Goal: Complete application form

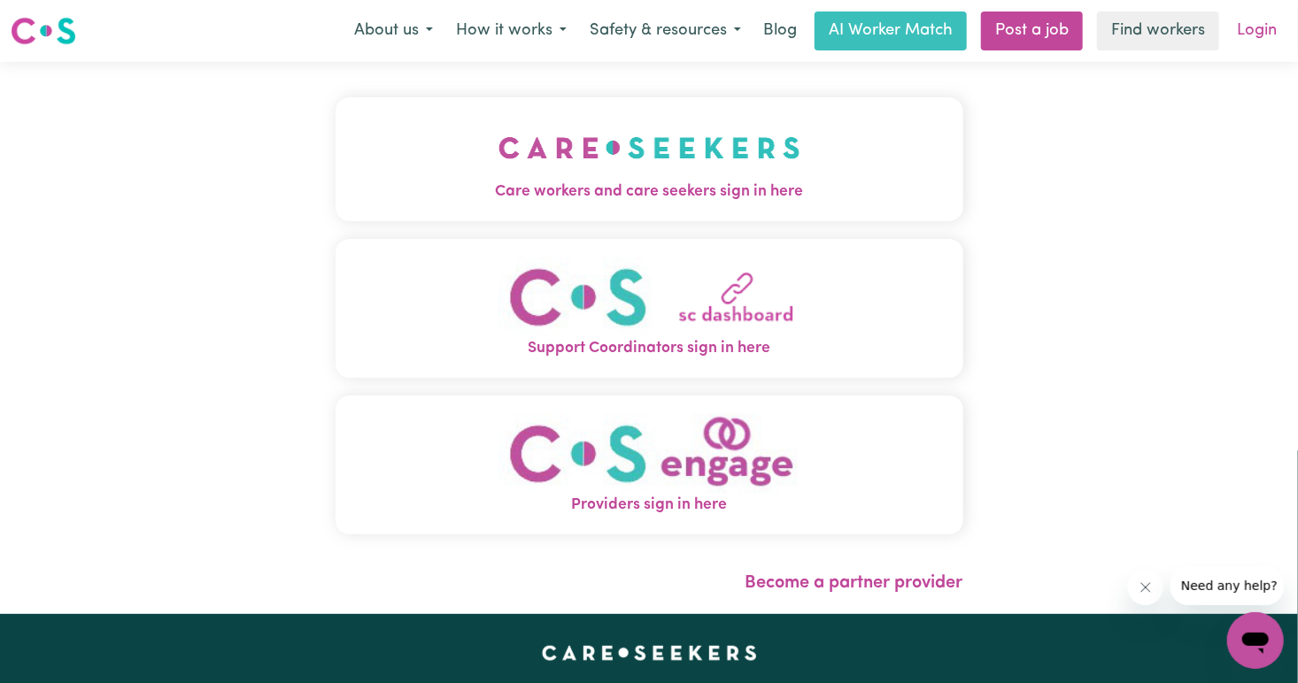
click at [1264, 30] on link "Login" at bounding box center [1256, 31] width 61 height 39
click at [1249, 25] on link "Login" at bounding box center [1256, 31] width 61 height 39
click at [1262, 26] on link "Login" at bounding box center [1256, 31] width 61 height 39
click at [651, 207] on button "Care workers and care seekers sign in here" at bounding box center [650, 159] width 628 height 124
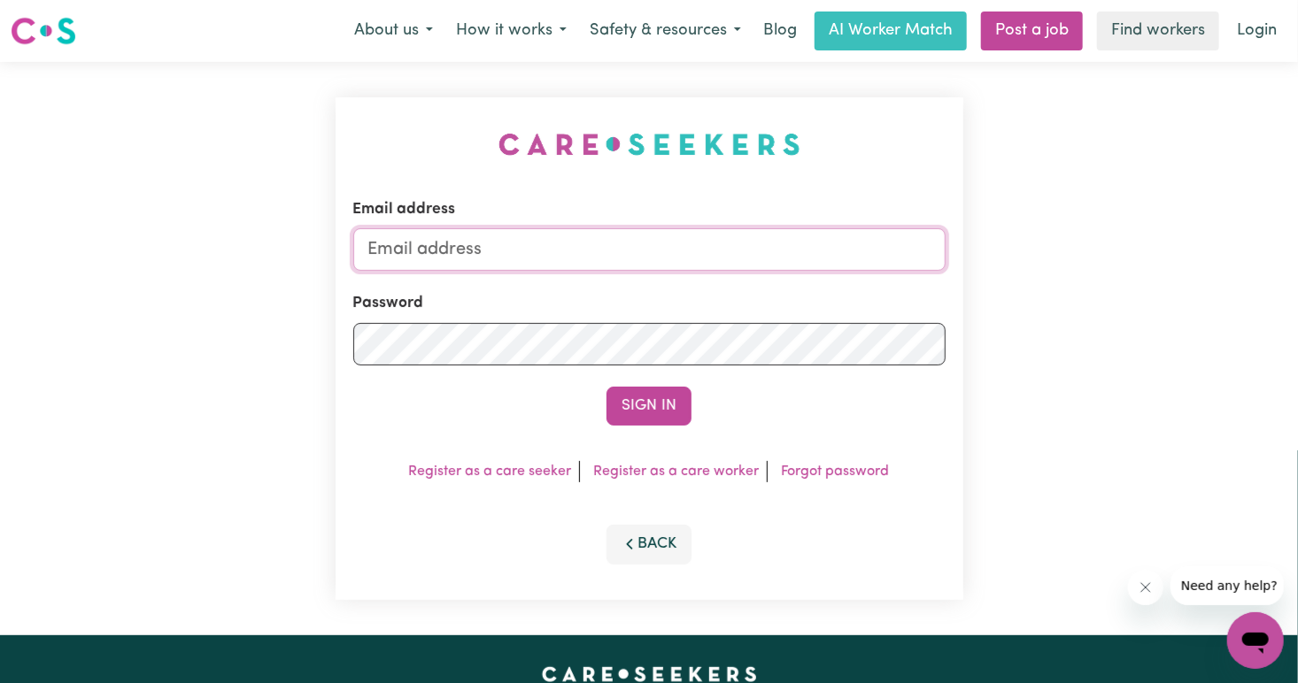
click at [543, 267] on input "Email address" at bounding box center [649, 249] width 592 height 42
type input "[EMAIL_ADDRESS][DOMAIN_NAME]"
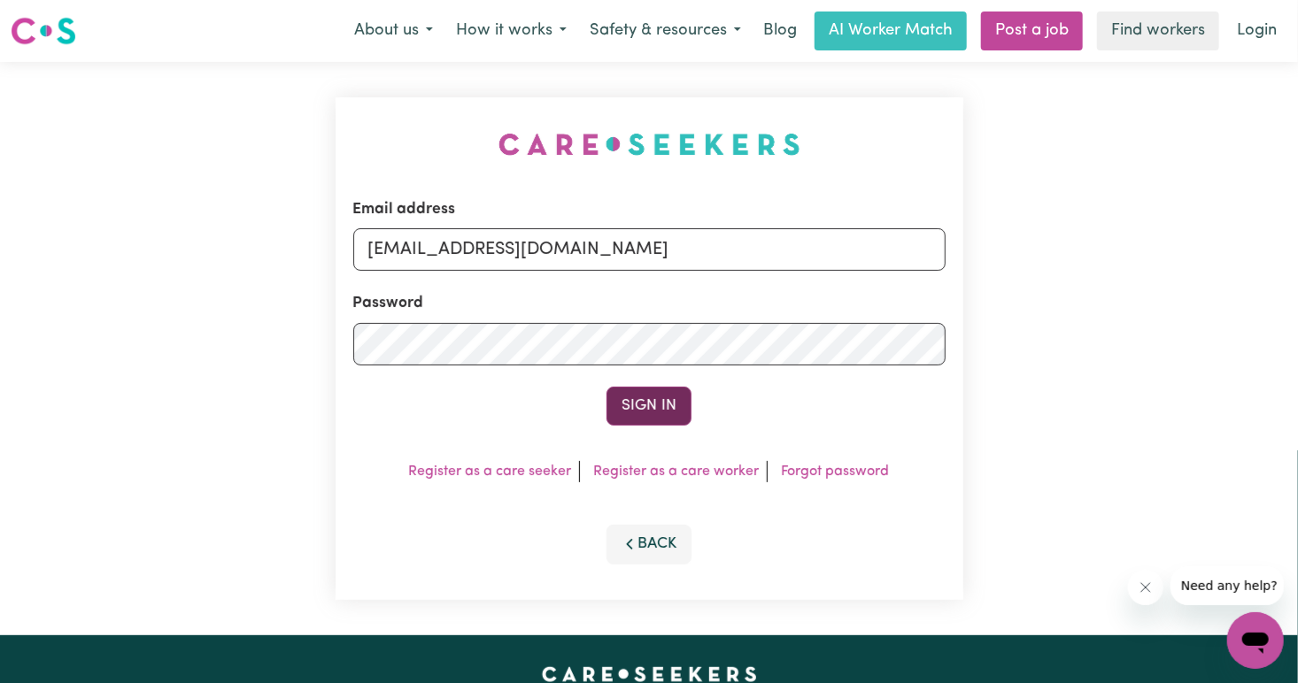
click at [636, 411] on button "Sign In" at bounding box center [648, 406] width 85 height 39
click at [653, 389] on button "Sign In" at bounding box center [648, 406] width 85 height 39
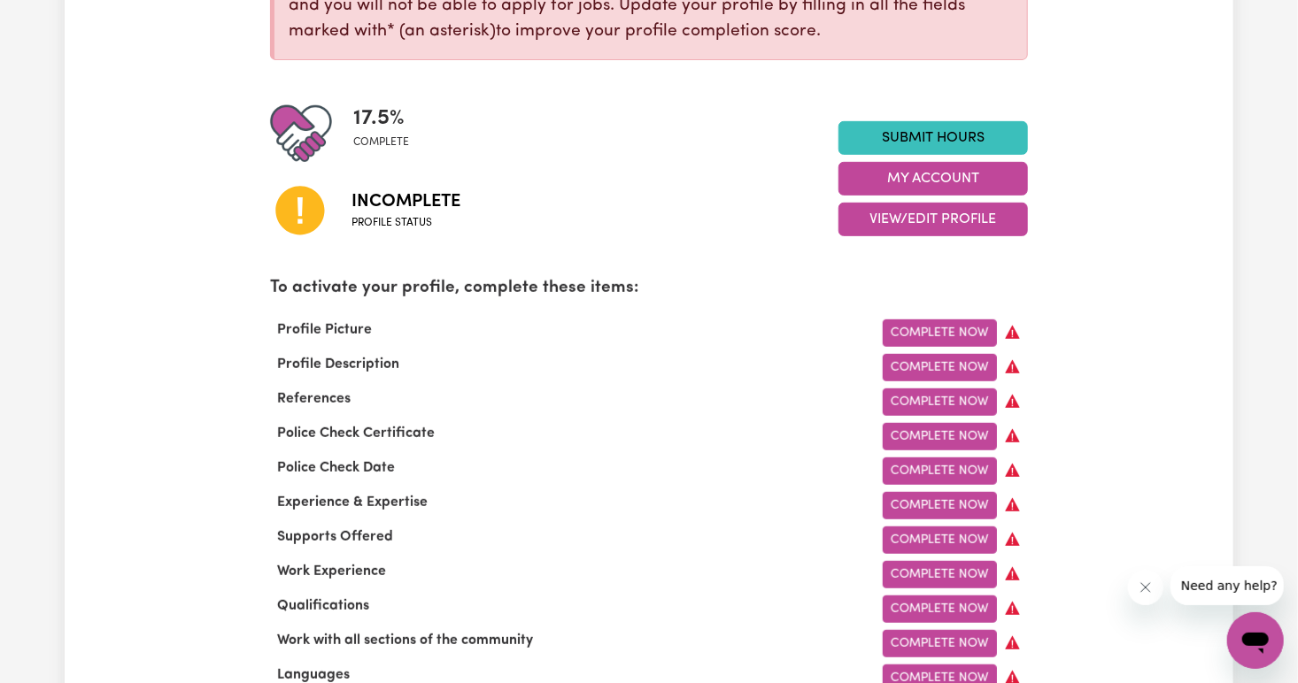
scroll to position [338, 0]
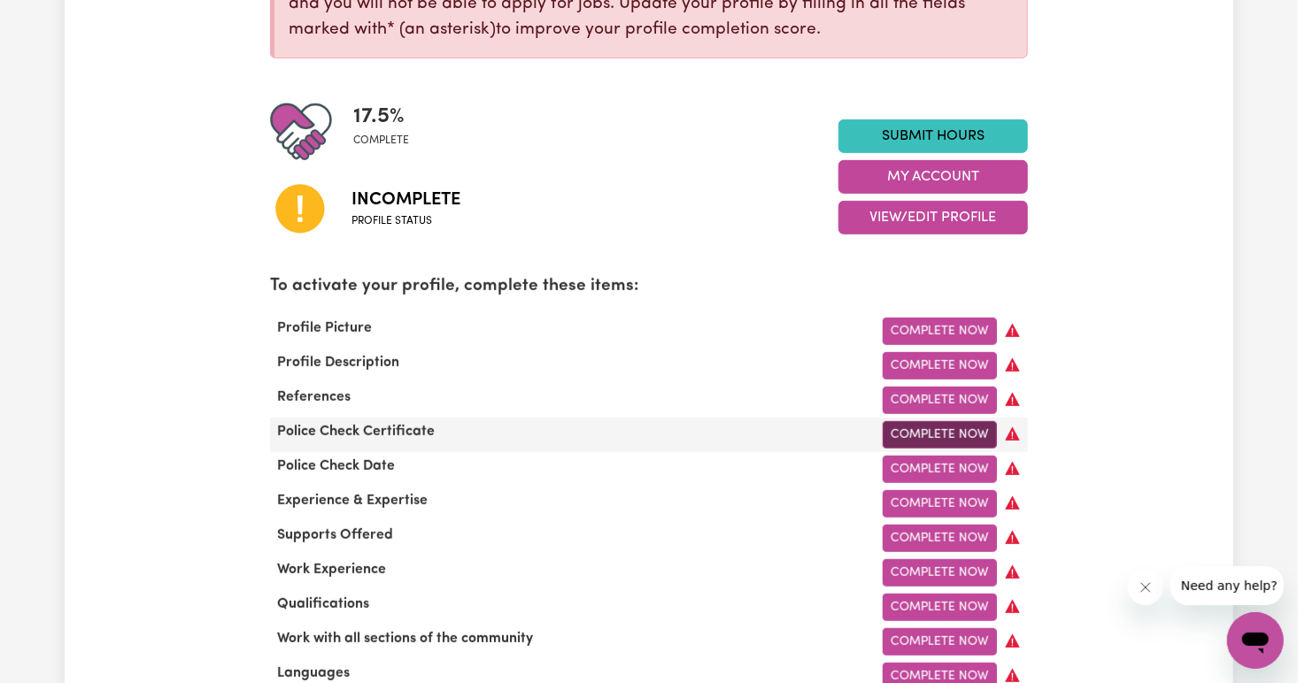
click at [923, 436] on link "Complete Now" at bounding box center [940, 434] width 114 height 27
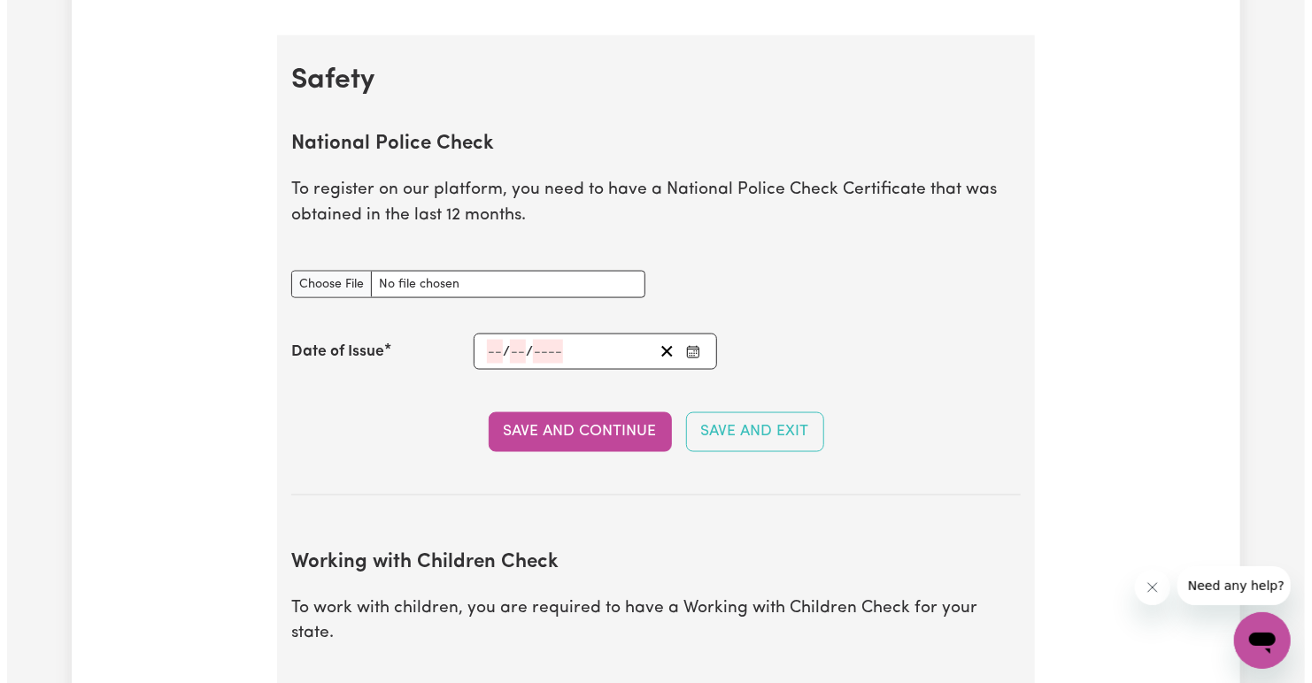
scroll to position [1101, 0]
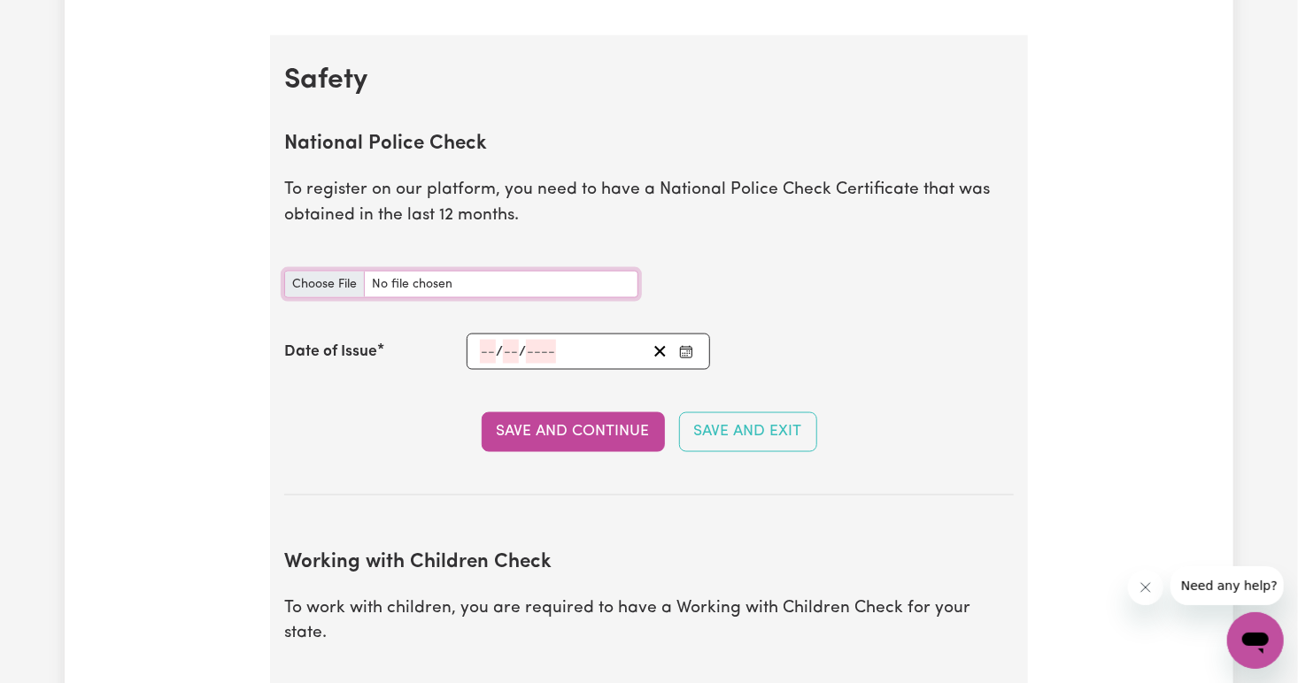
click at [326, 285] on input "National Police Check document" at bounding box center [461, 284] width 354 height 27
type input "C:\fakepath\微信图片_20250828132746.jpg"
click at [490, 355] on input "number" at bounding box center [488, 352] width 16 height 24
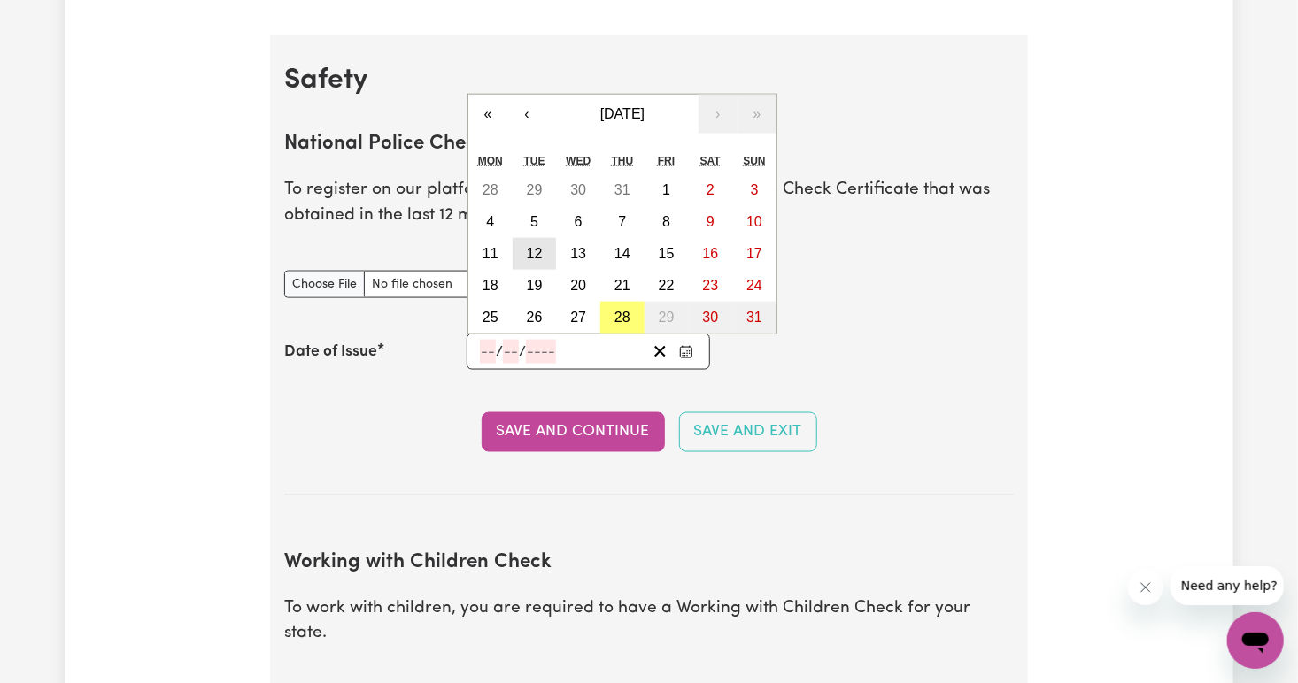
click at [534, 252] on abbr "12" at bounding box center [535, 253] width 16 height 15
type input "[DATE]"
type input "12"
type input "8"
type input "2025"
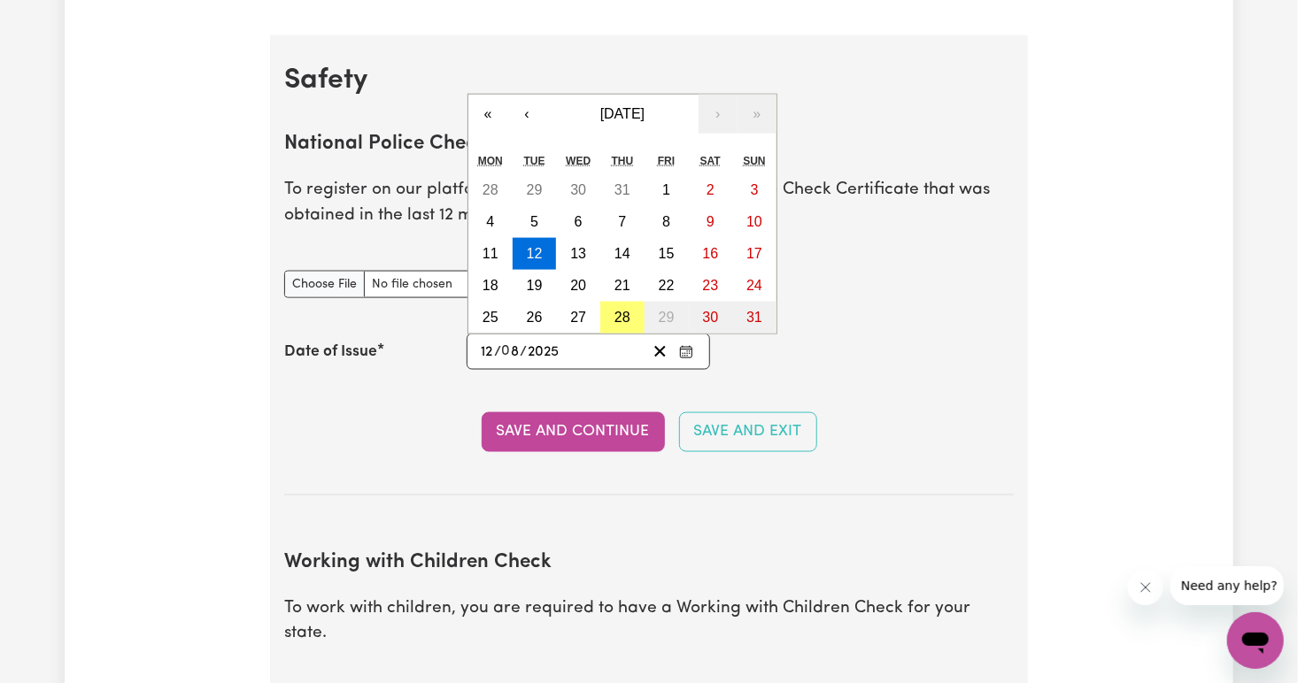
click at [516, 354] on input "8" at bounding box center [511, 352] width 18 height 24
click at [529, 112] on button "‹" at bounding box center [526, 114] width 39 height 39
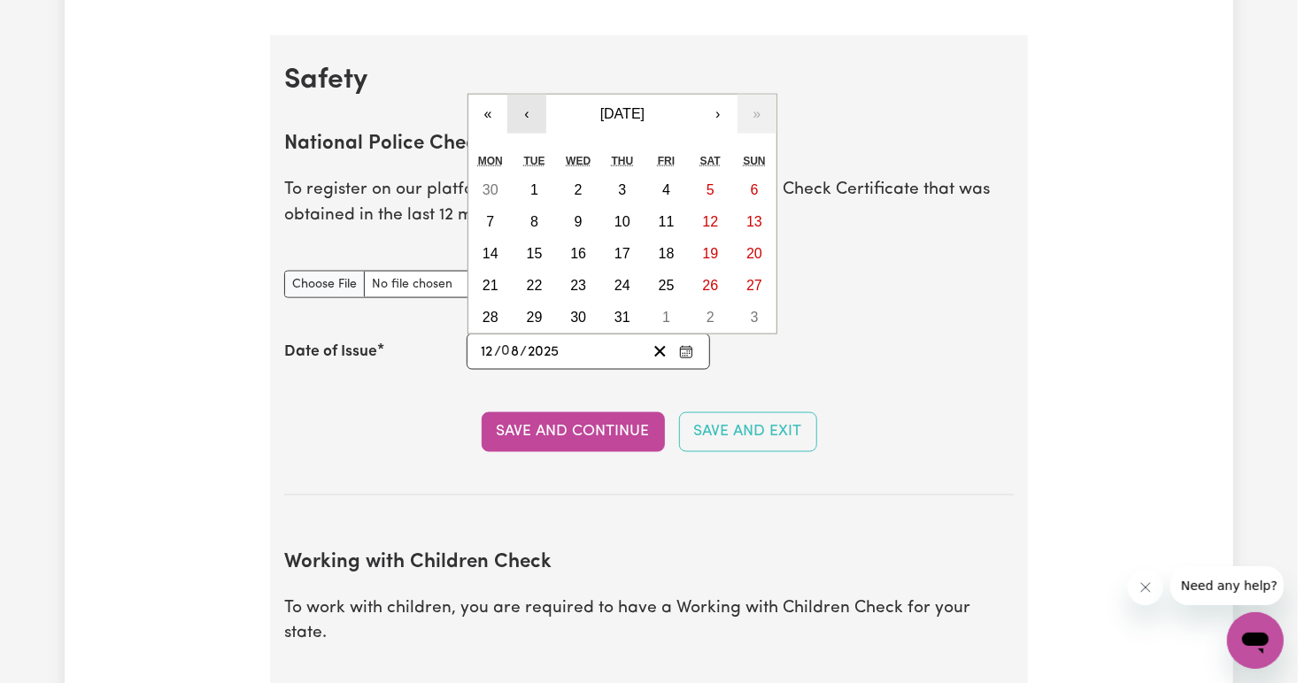
click at [529, 112] on button "‹" at bounding box center [526, 114] width 39 height 39
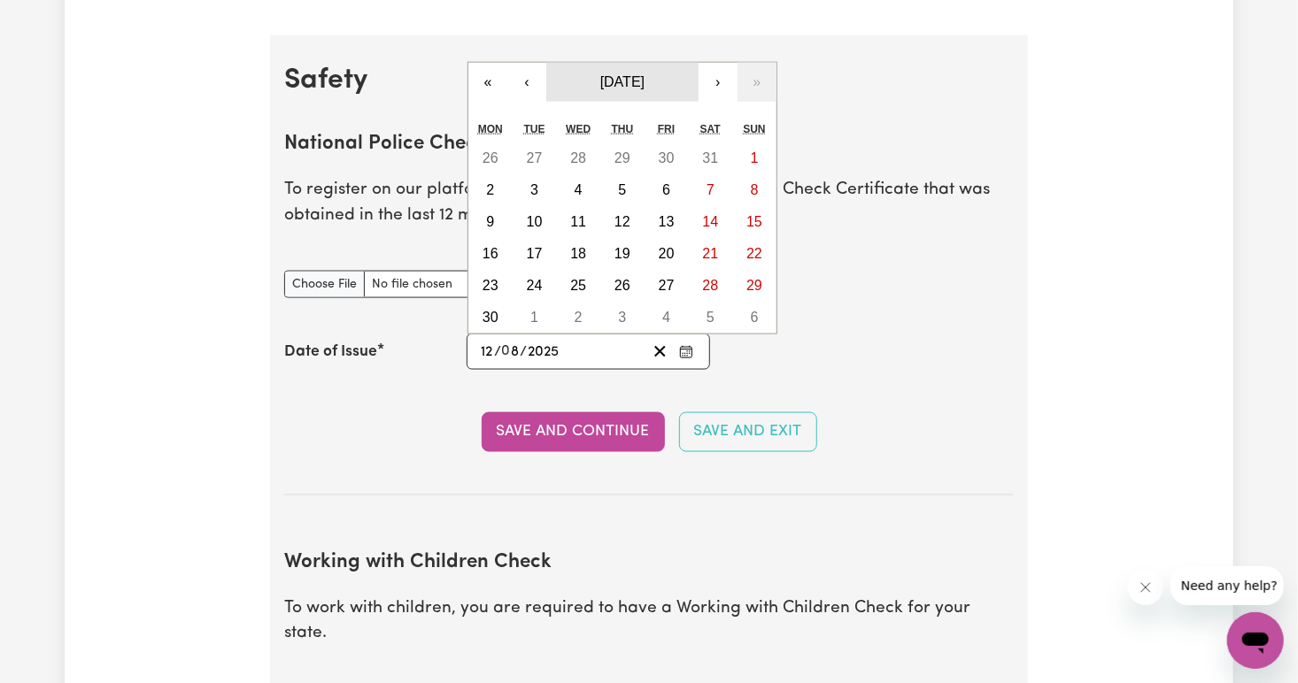
click at [601, 88] on span "[DATE]" at bounding box center [622, 81] width 44 height 15
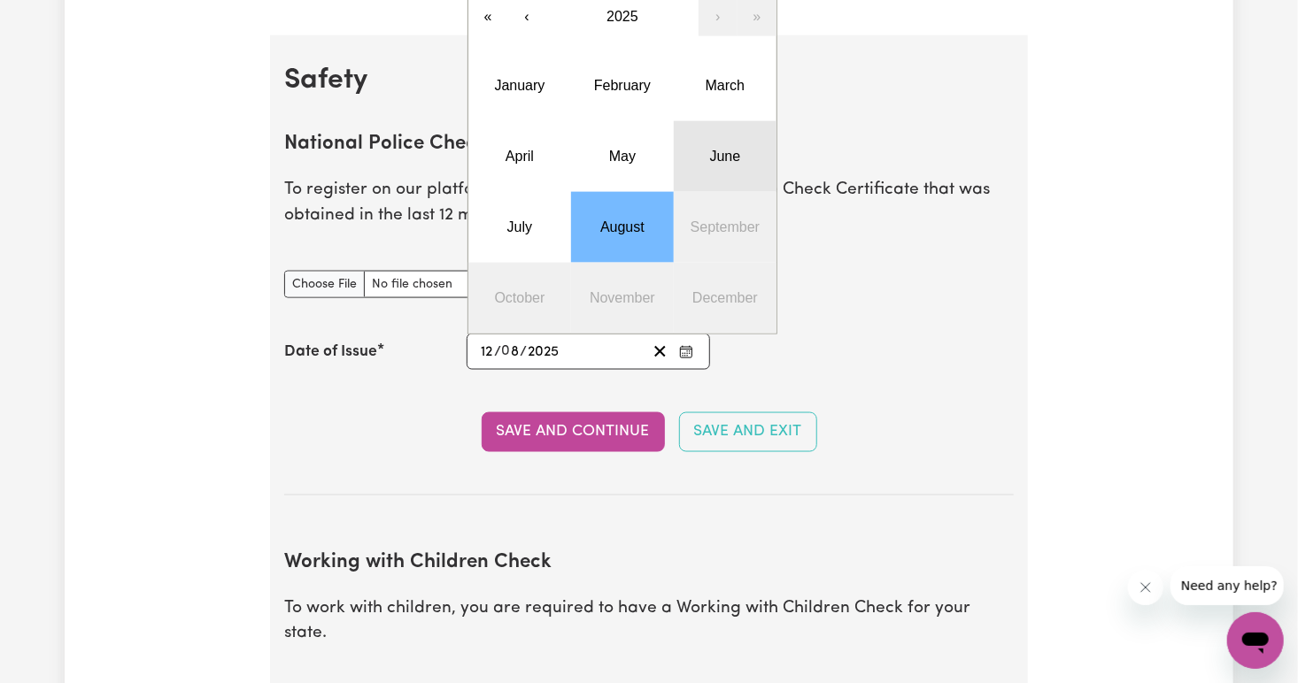
click at [706, 163] on button "June" at bounding box center [725, 156] width 103 height 71
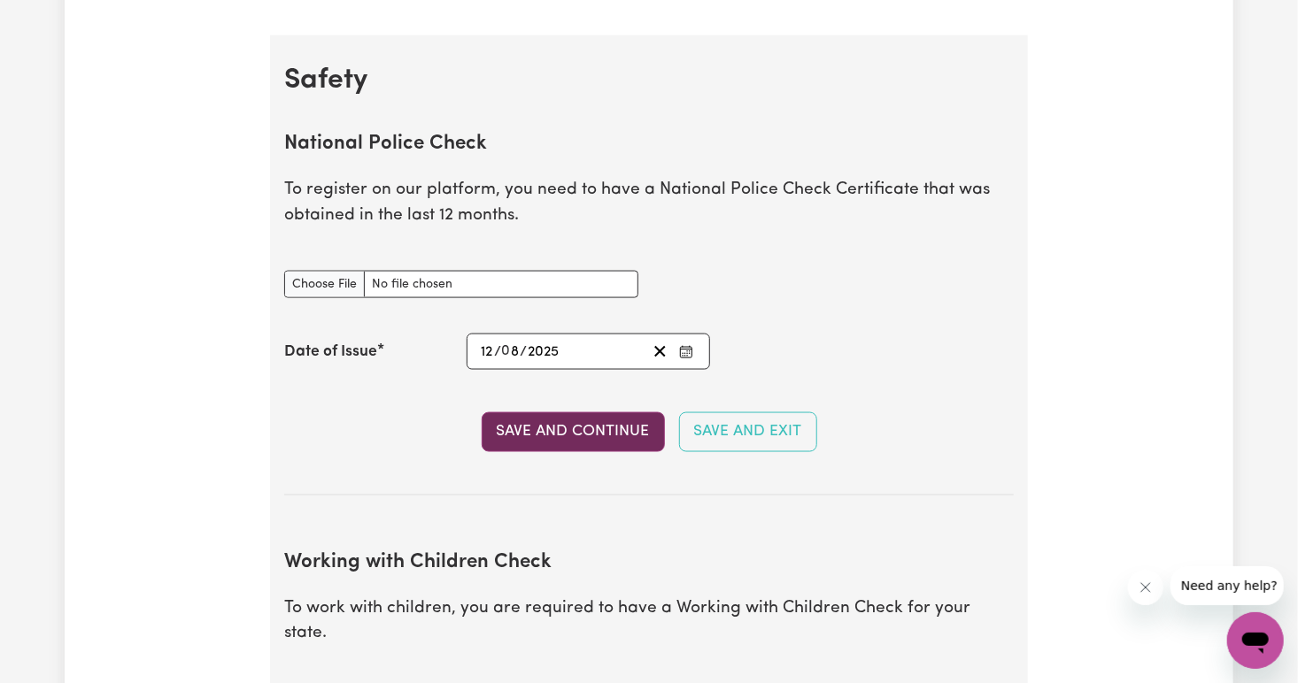
click at [582, 432] on button "Save and Continue" at bounding box center [573, 432] width 183 height 39
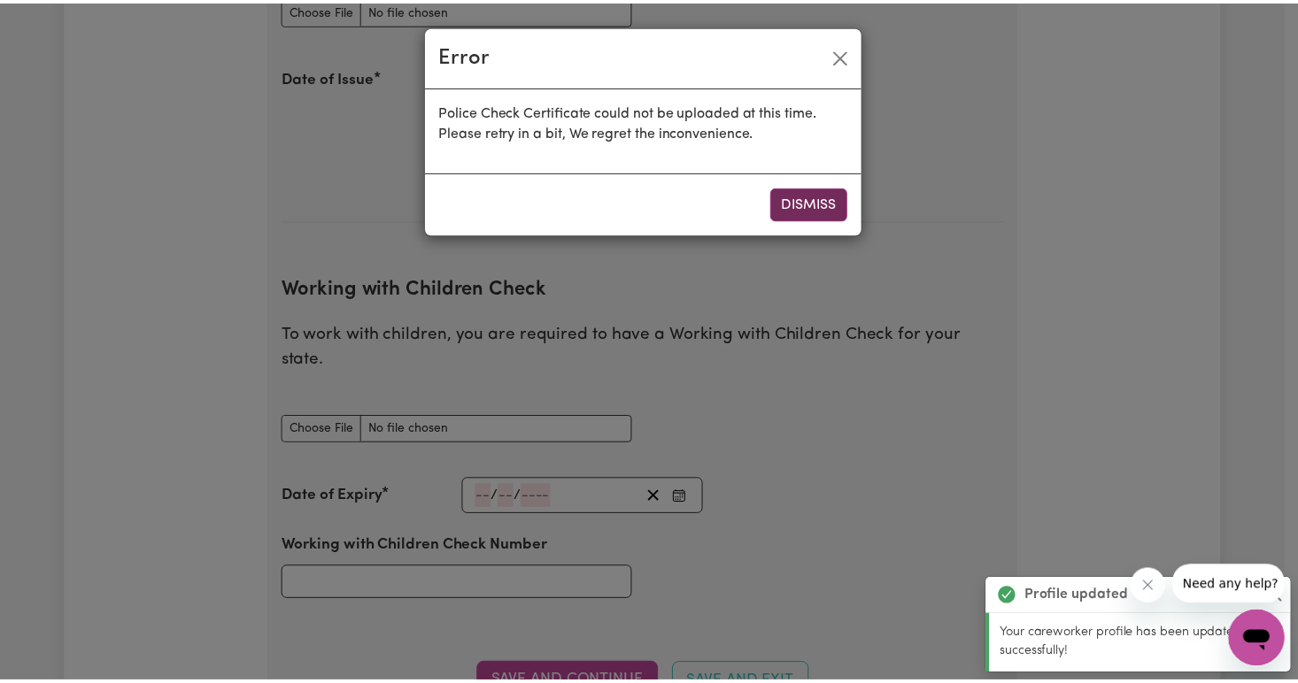
scroll to position [1623, 0]
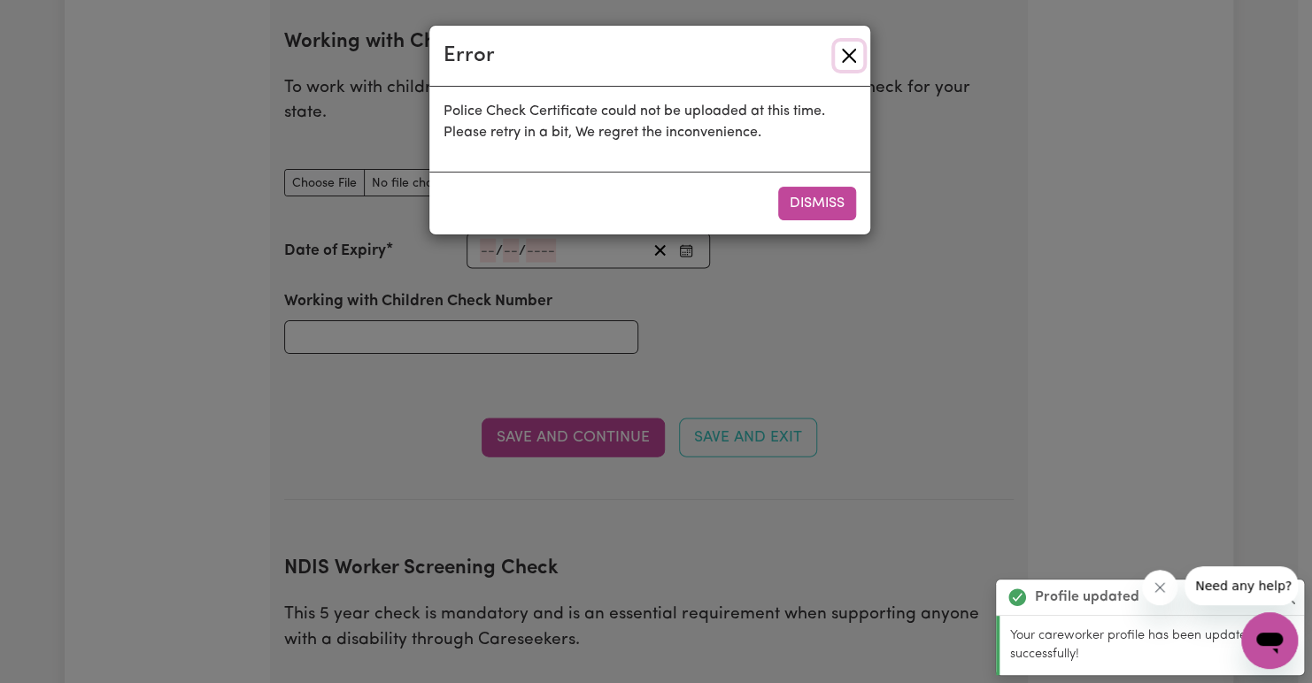
click at [848, 66] on button "Close" at bounding box center [849, 56] width 28 height 28
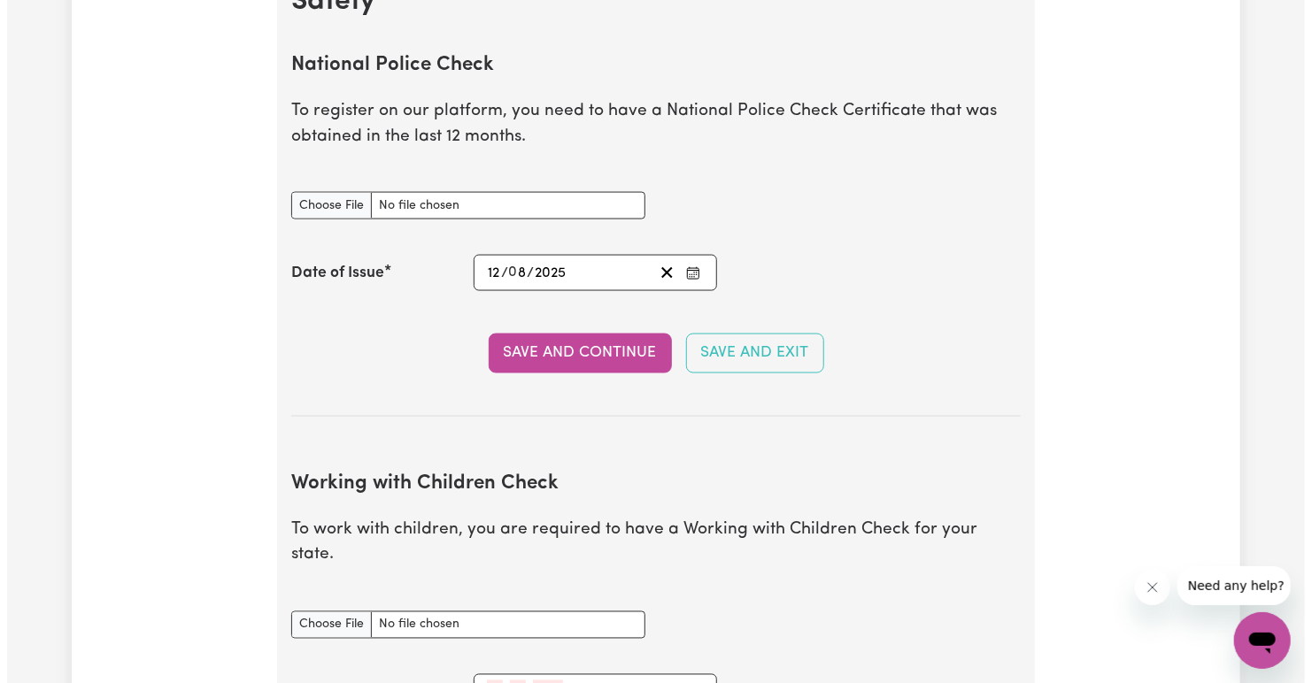
scroll to position [1176, 0]
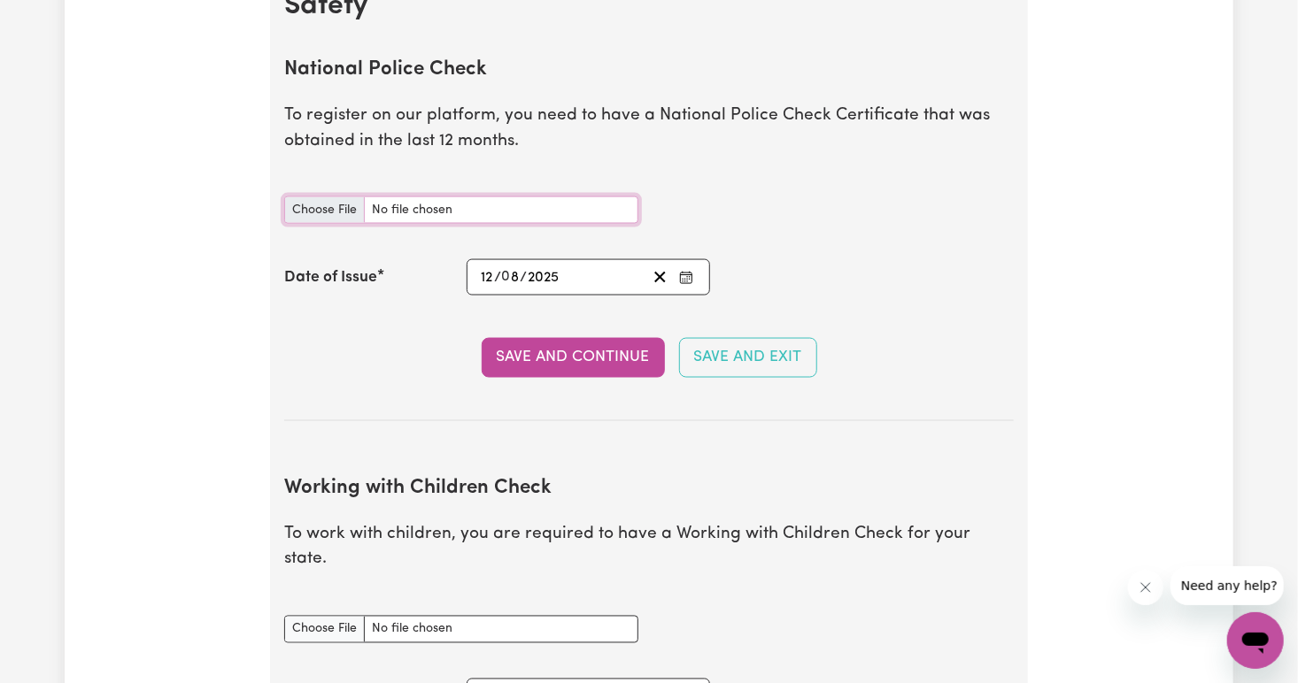
click at [383, 212] on input "National Police Check document" at bounding box center [461, 210] width 354 height 27
type input "C:\fakepath\微信图片_20250828132746.jpg"
click at [585, 358] on button "Save and Continue" at bounding box center [573, 357] width 183 height 39
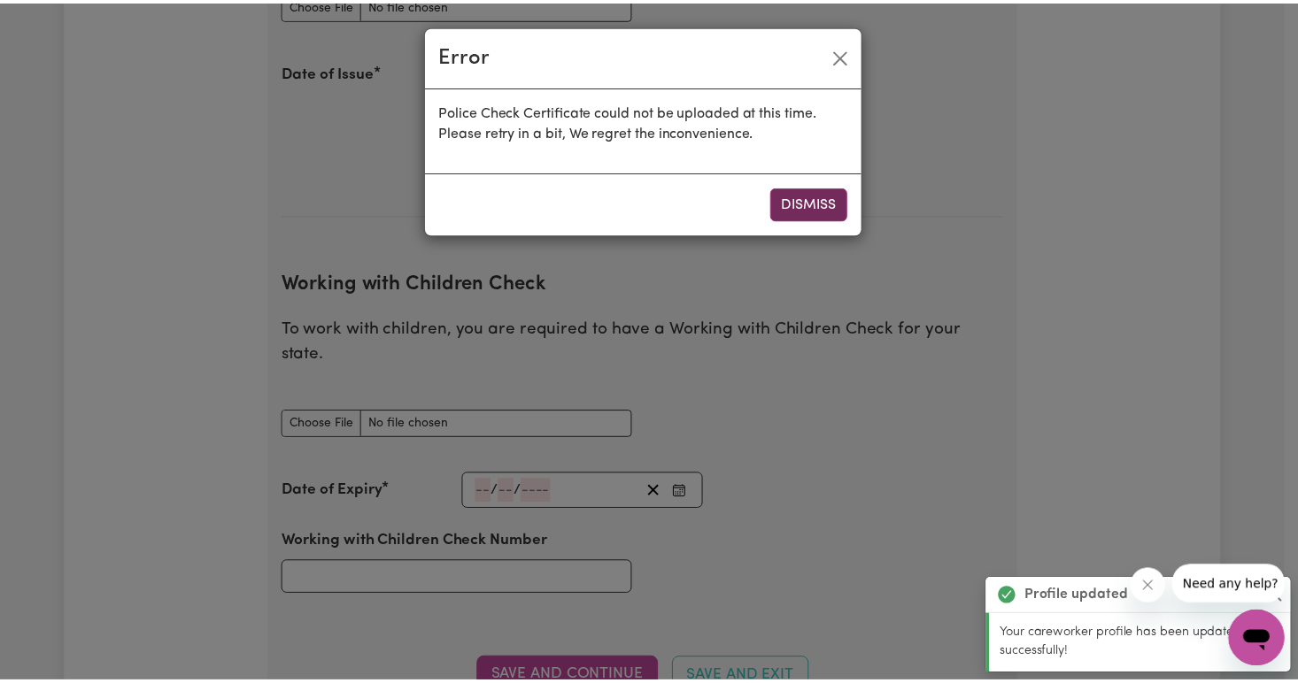
scroll to position [1623, 0]
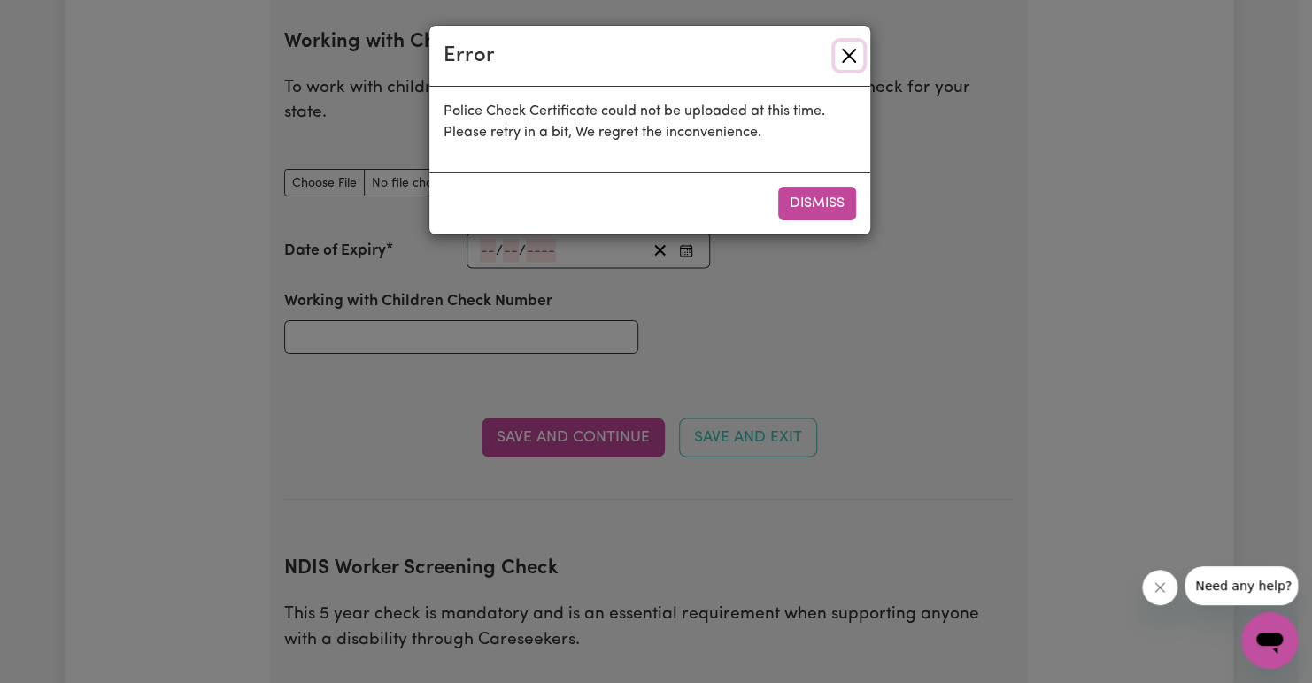
click at [857, 62] on button "Close" at bounding box center [849, 56] width 28 height 28
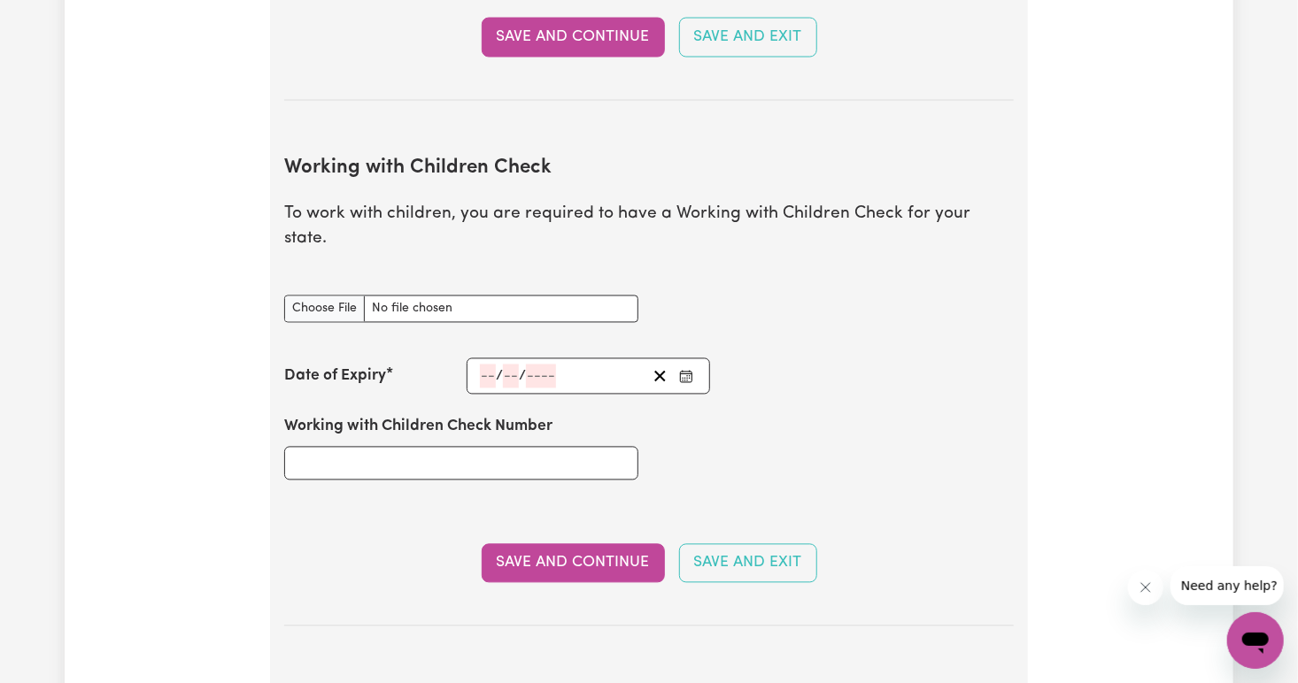
scroll to position [1491, 0]
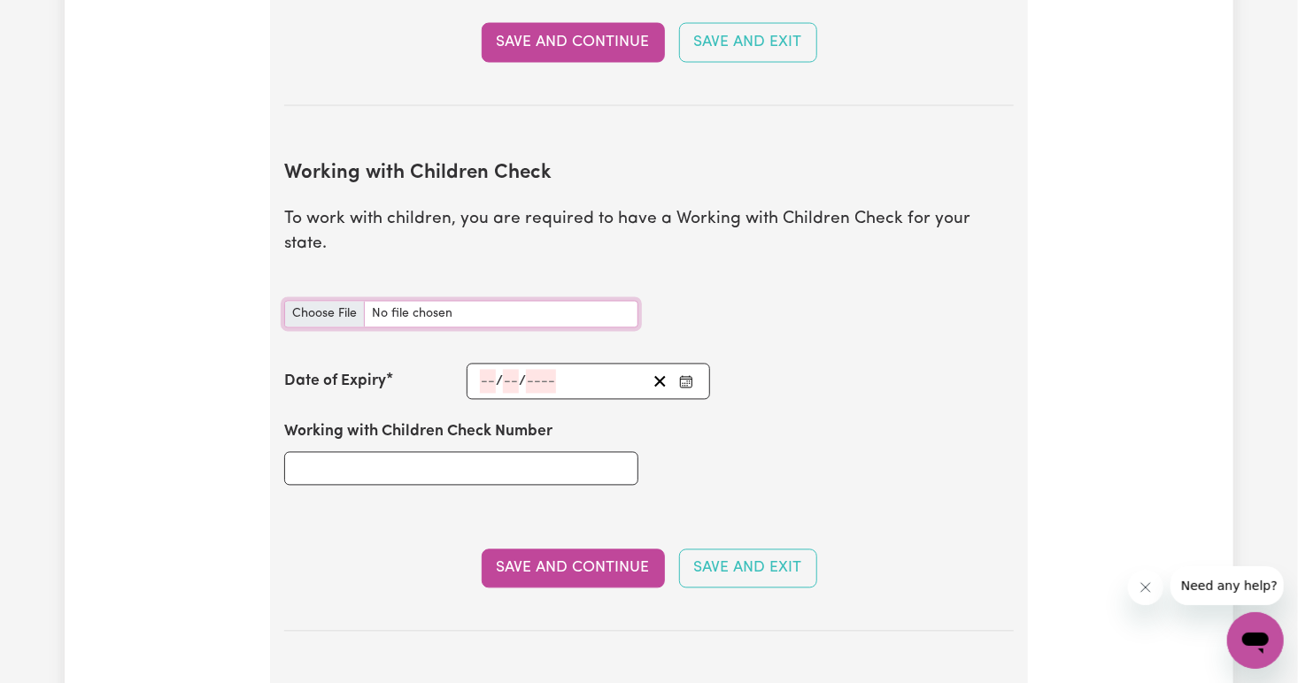
click at [327, 301] on input "Working with Children Check document" at bounding box center [461, 314] width 354 height 27
type input "C:\fakepath\14600286PC_XIE.pdf"
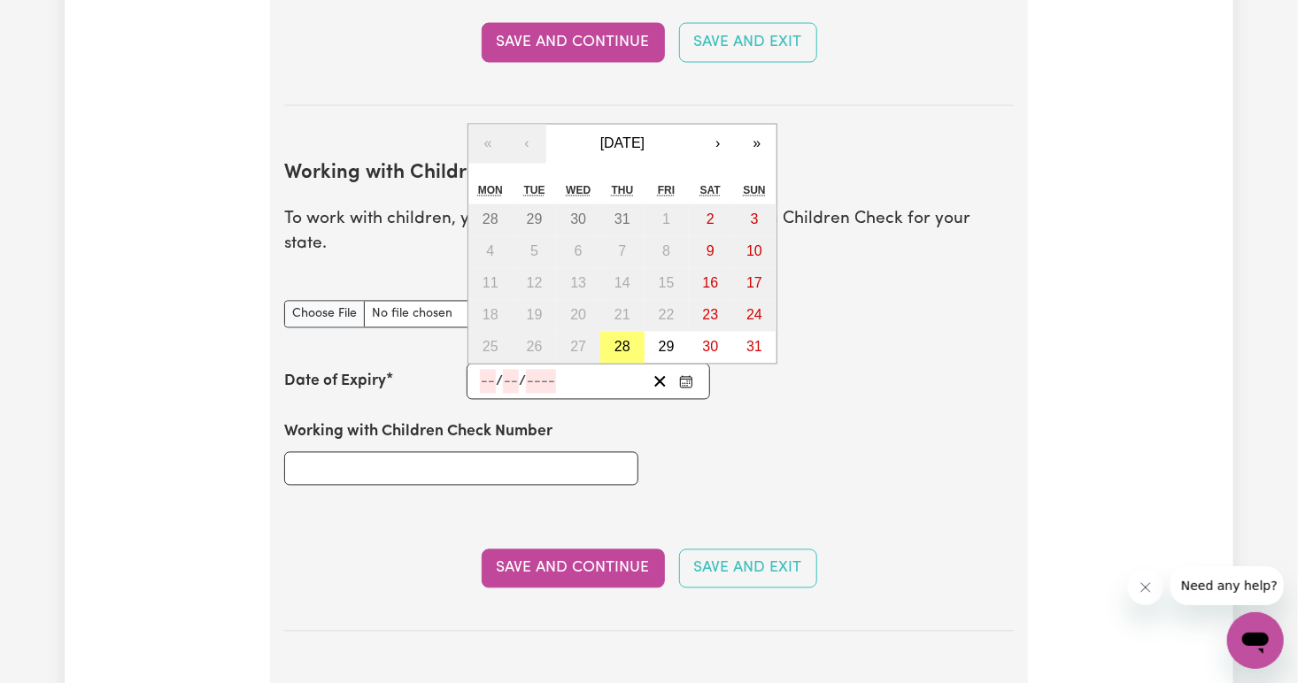
click at [493, 370] on input "number" at bounding box center [488, 382] width 16 height 24
click at [608, 136] on span "[DATE]" at bounding box center [622, 143] width 44 height 15
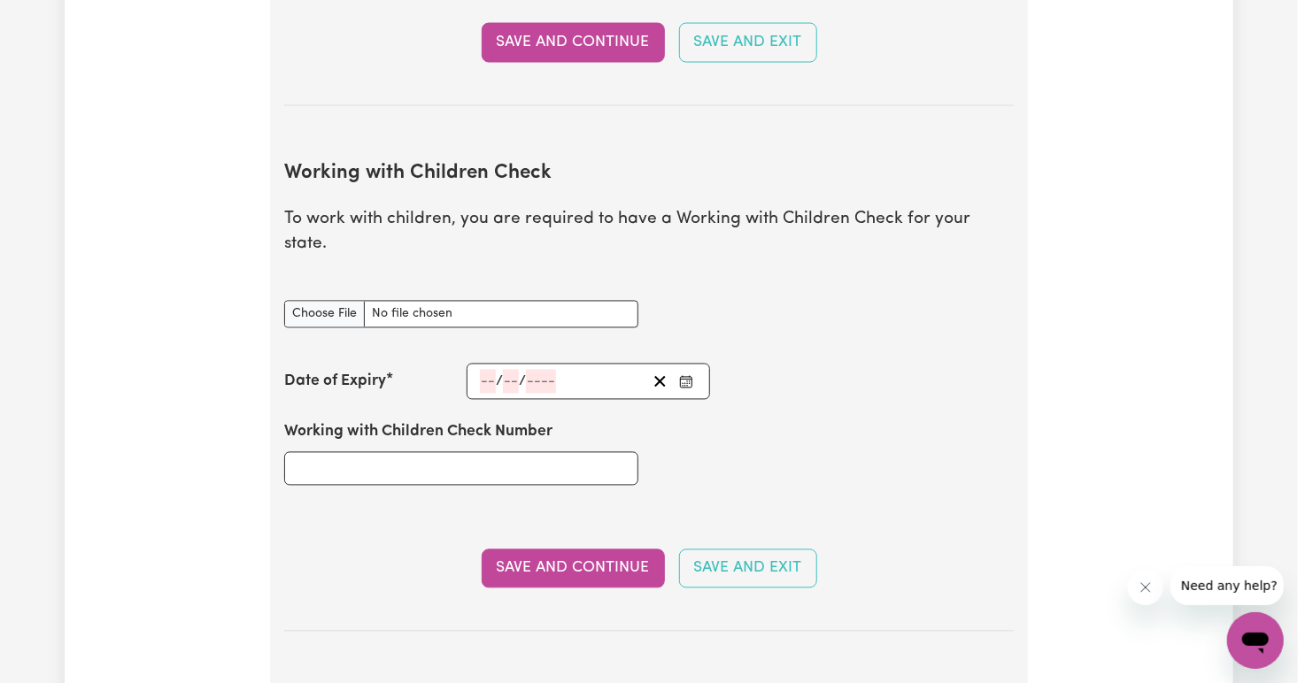
click at [589, 400] on div "Working with Children Check Number" at bounding box center [461, 453] width 375 height 106
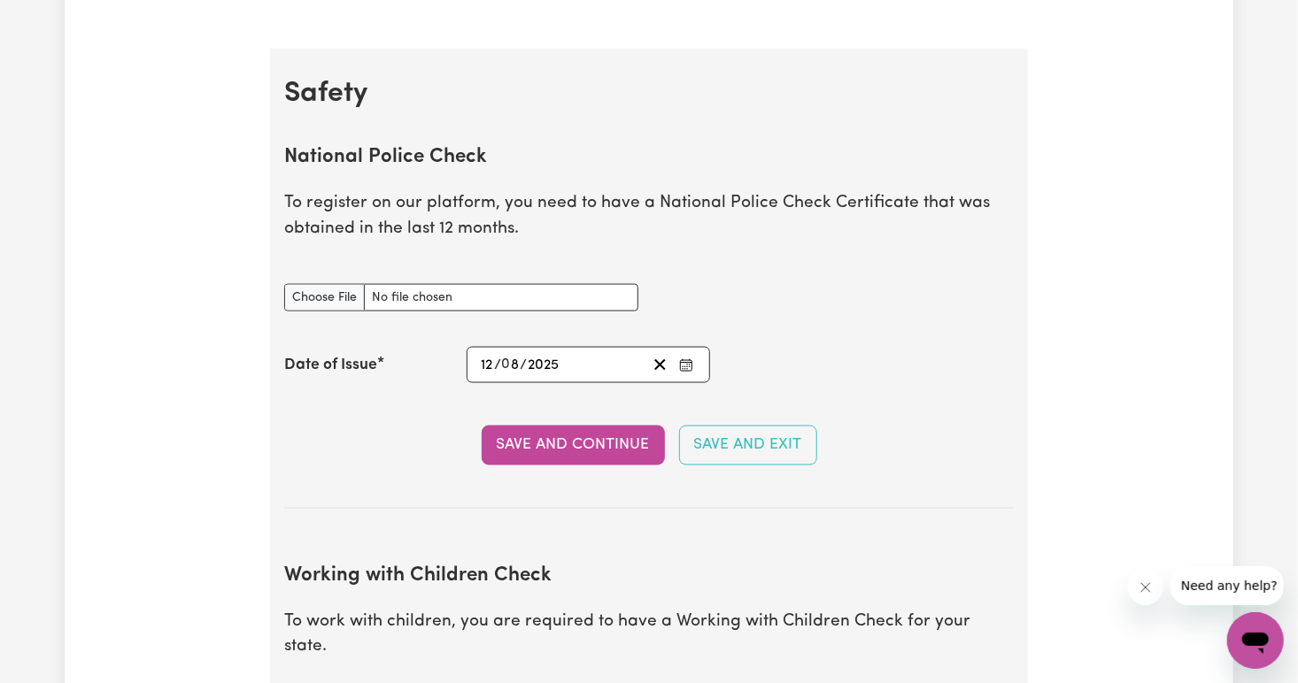
scroll to position [1087, 0]
click at [330, 291] on input "National Police Check document" at bounding box center [461, 298] width 354 height 27
type input "C:\fakepath\14600286PC_XIE.pdf"
drag, startPoint x: 471, startPoint y: 453, endPoint x: 567, endPoint y: 492, distance: 103.2
click at [567, 492] on section "National Police Check To register on our platform, you need to have a National …" at bounding box center [648, 314] width 729 height 391
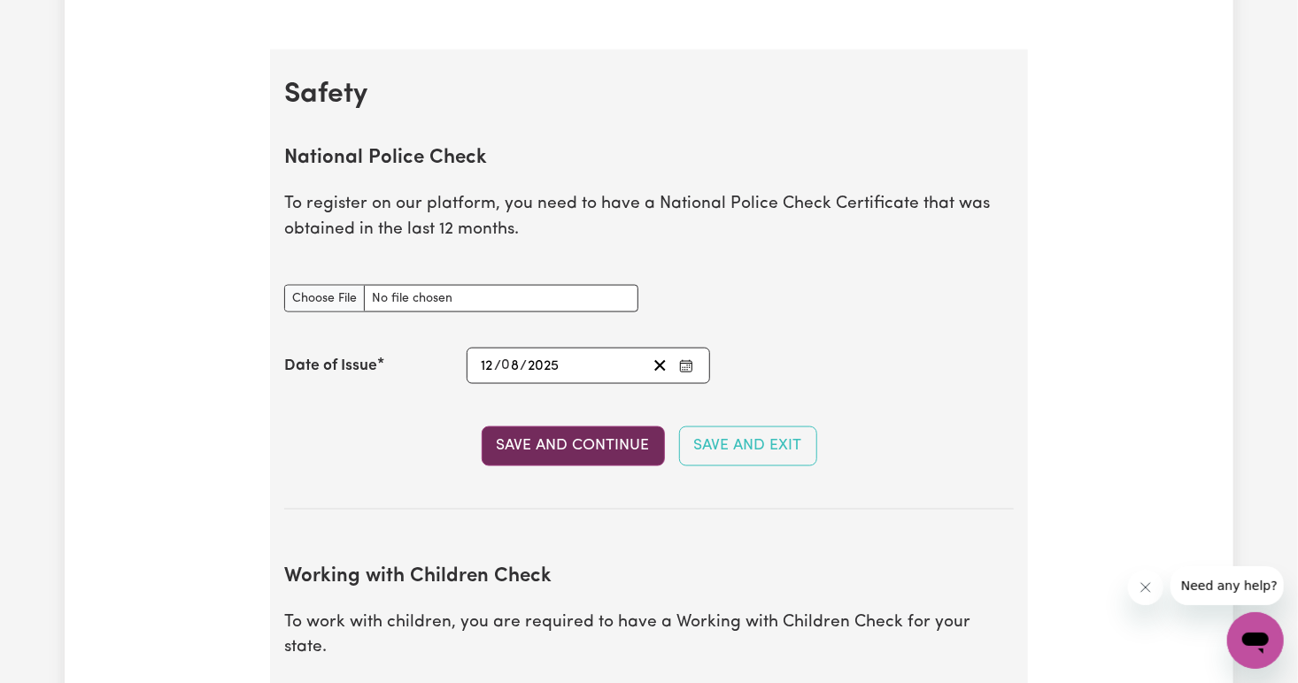
click at [571, 453] on button "Save and Continue" at bounding box center [573, 446] width 183 height 39
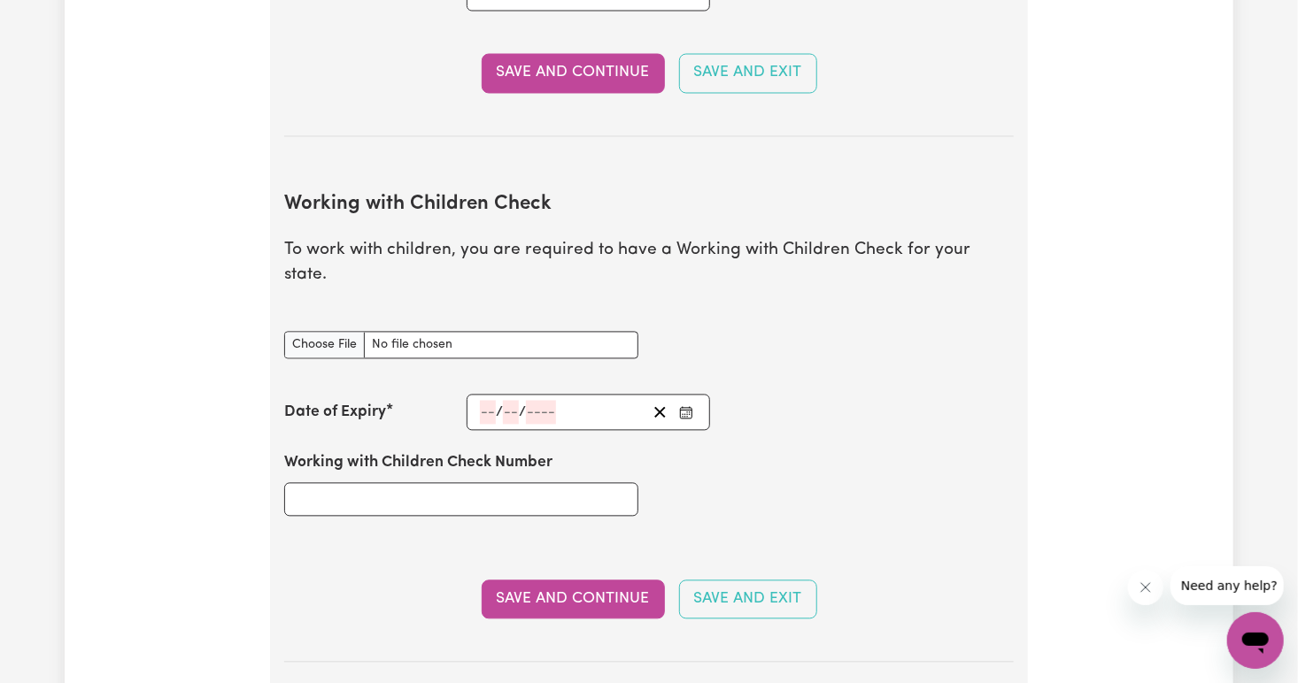
scroll to position [1562, 0]
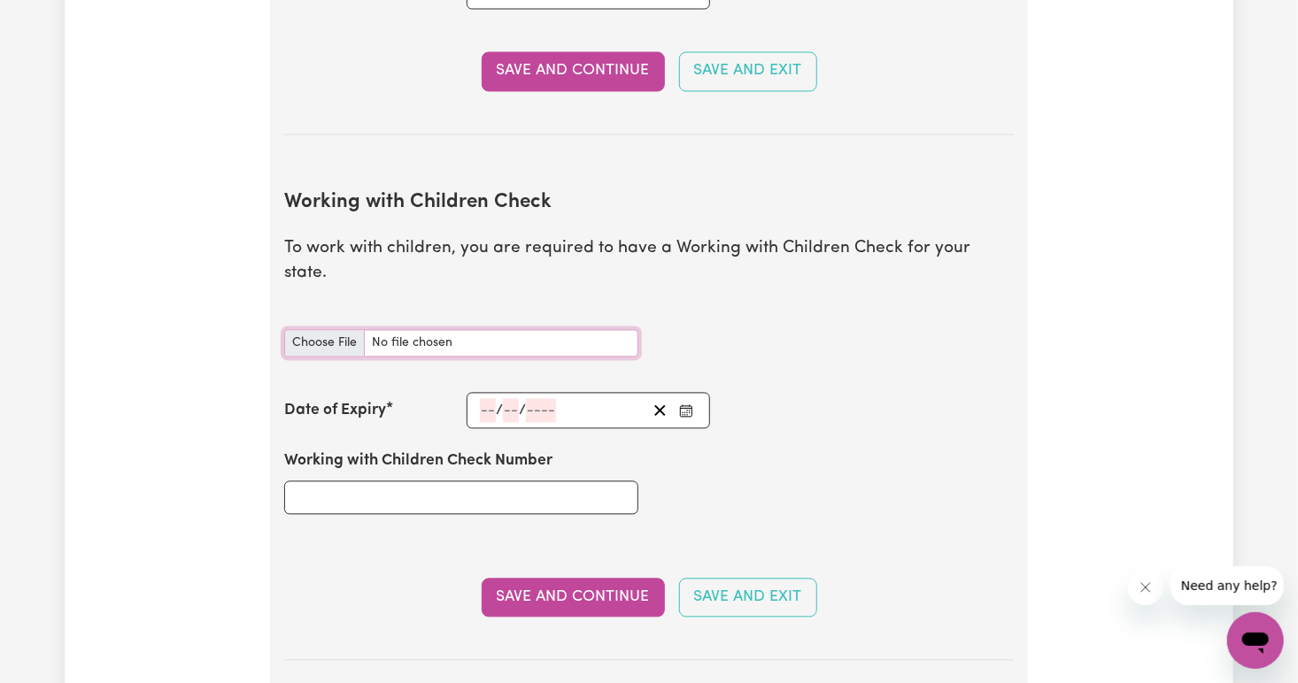
click at [531, 330] on input "Working with Children Check document" at bounding box center [461, 343] width 354 height 27
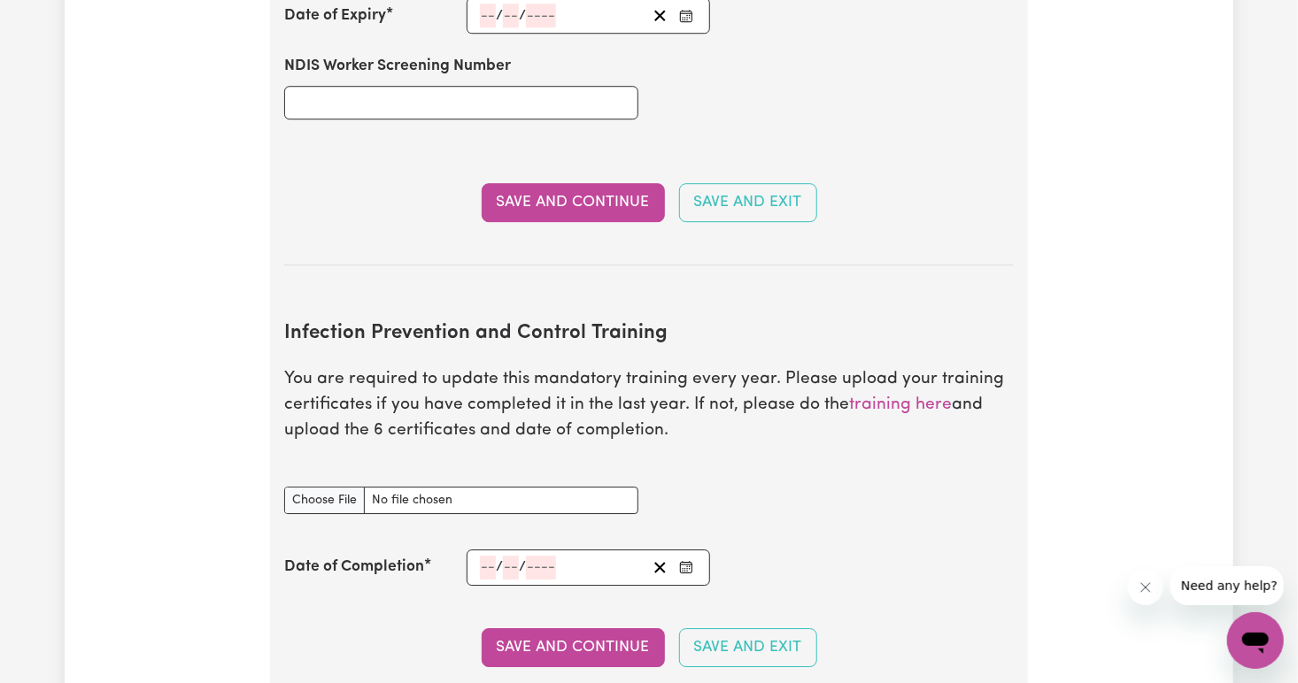
scroll to position [2482, 0]
click at [902, 397] on link "training here" at bounding box center [900, 405] width 103 height 17
